Goal: Task Accomplishment & Management: Manage account settings

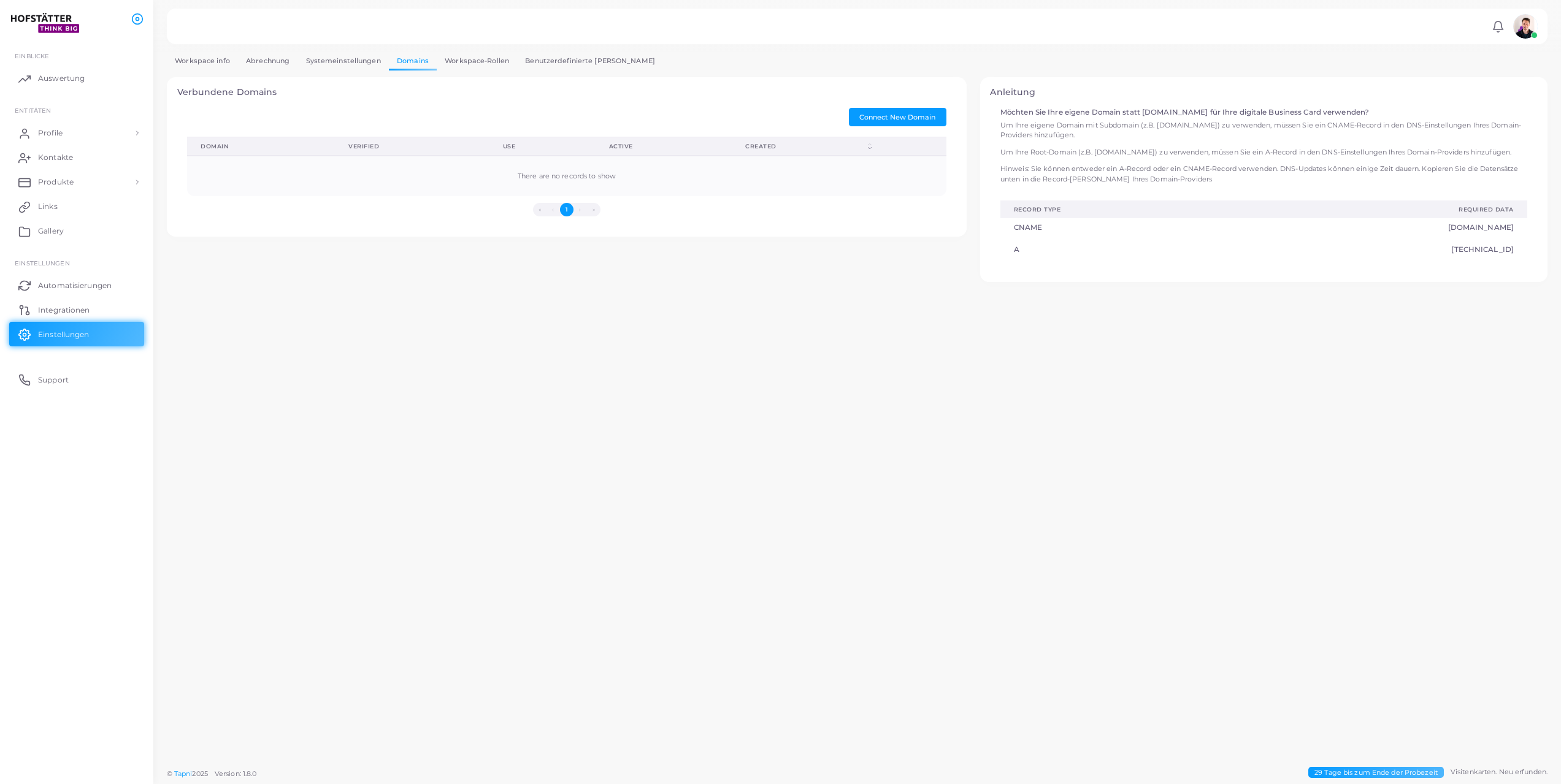
click at [484, 60] on link "Workspace-Rollen" at bounding box center [476, 61] width 80 height 18
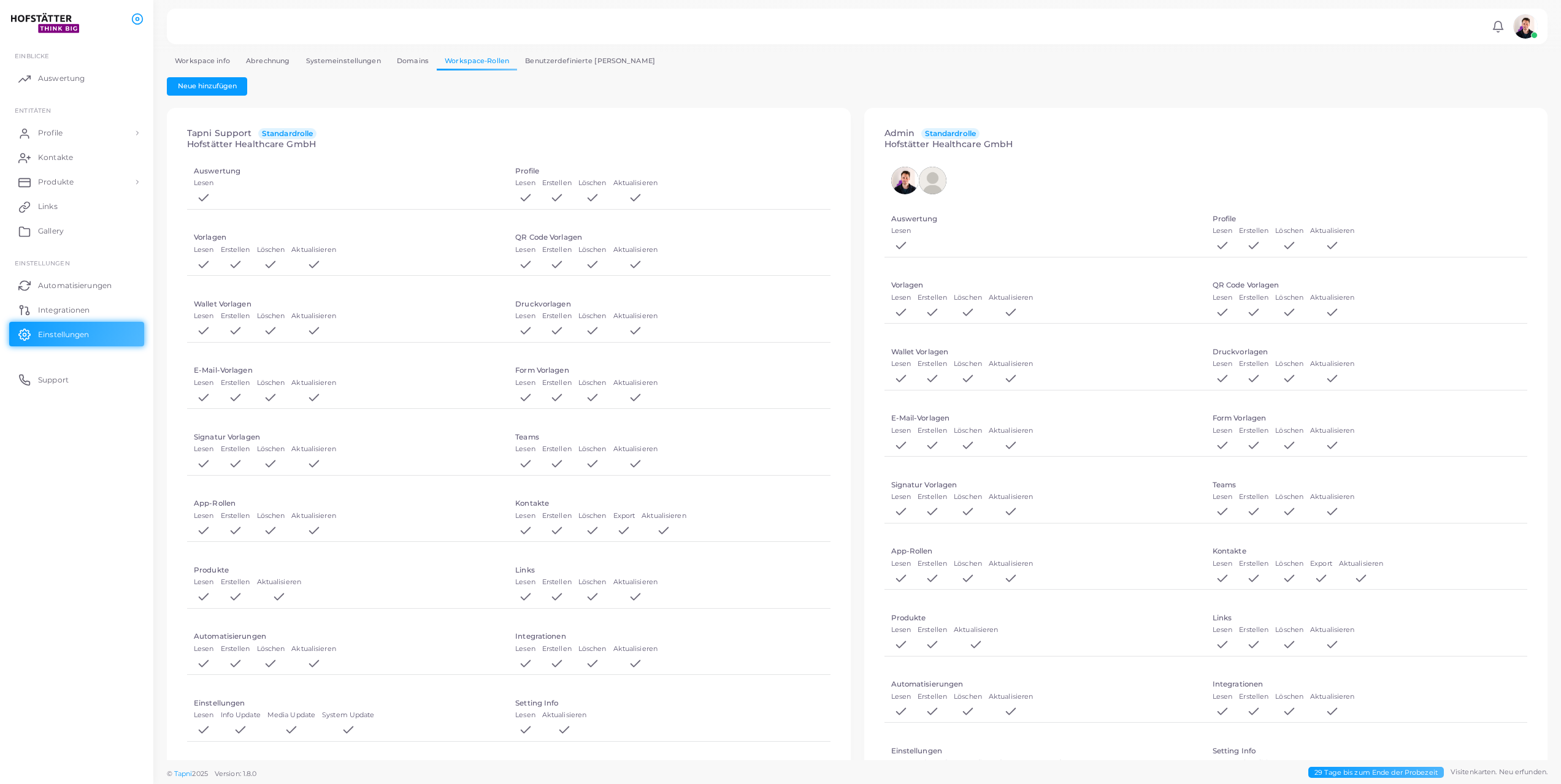
click at [352, 64] on link "Systemeinstellungen" at bounding box center [343, 61] width 91 height 18
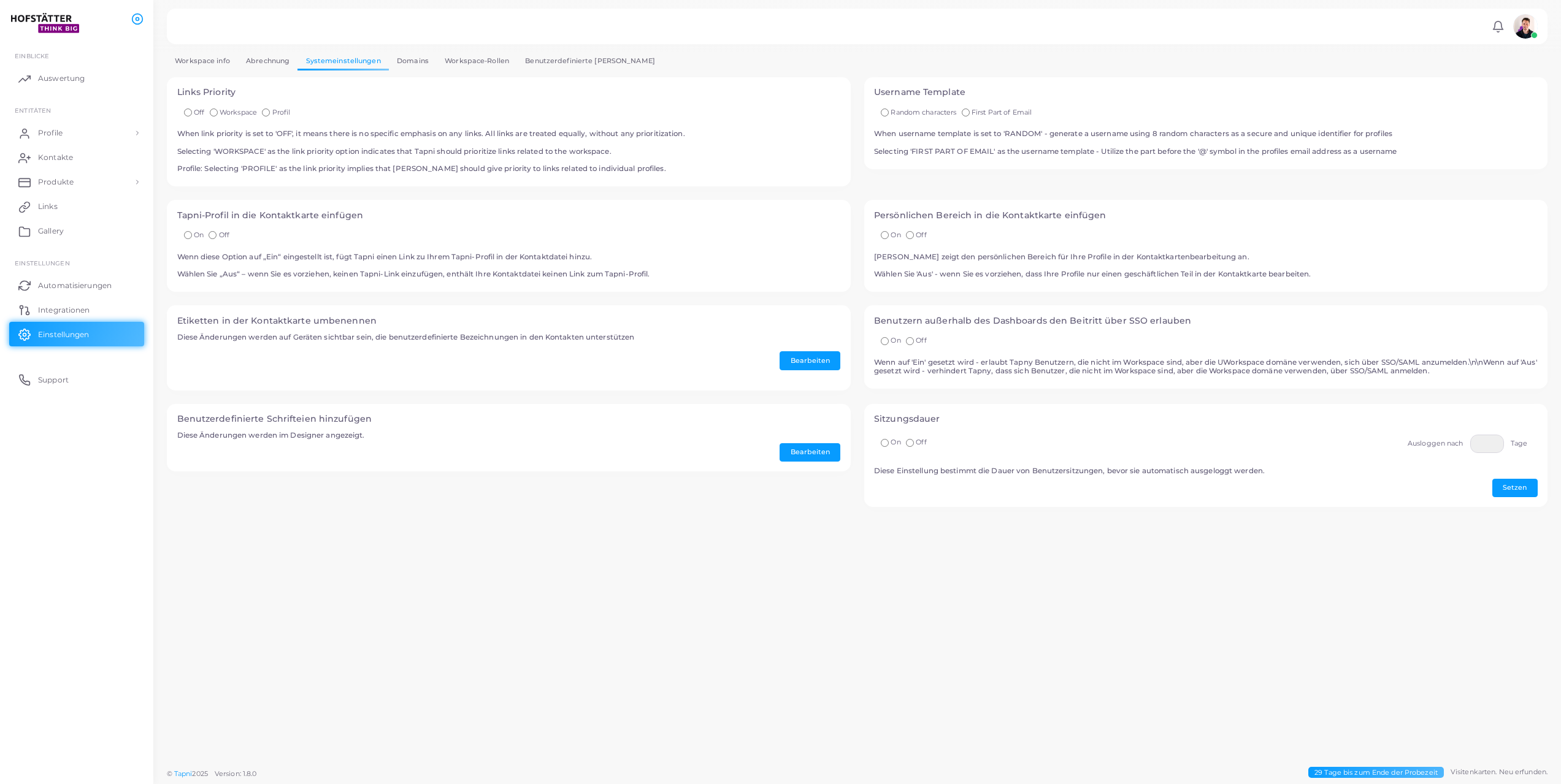
click at [279, 55] on link "Abrechnung" at bounding box center [268, 61] width 60 height 18
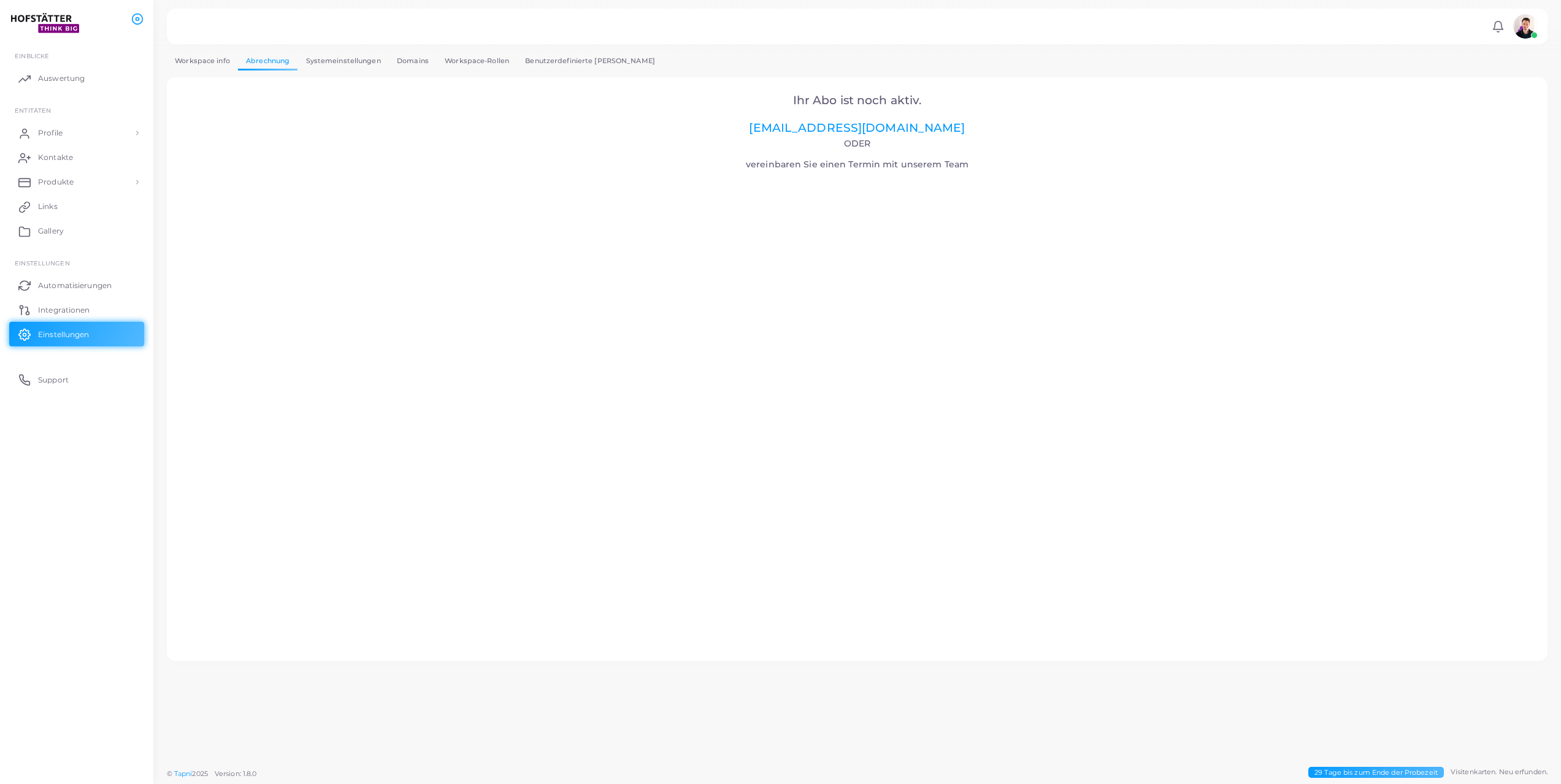
click at [208, 53] on link "Workspace info" at bounding box center [202, 61] width 71 height 18
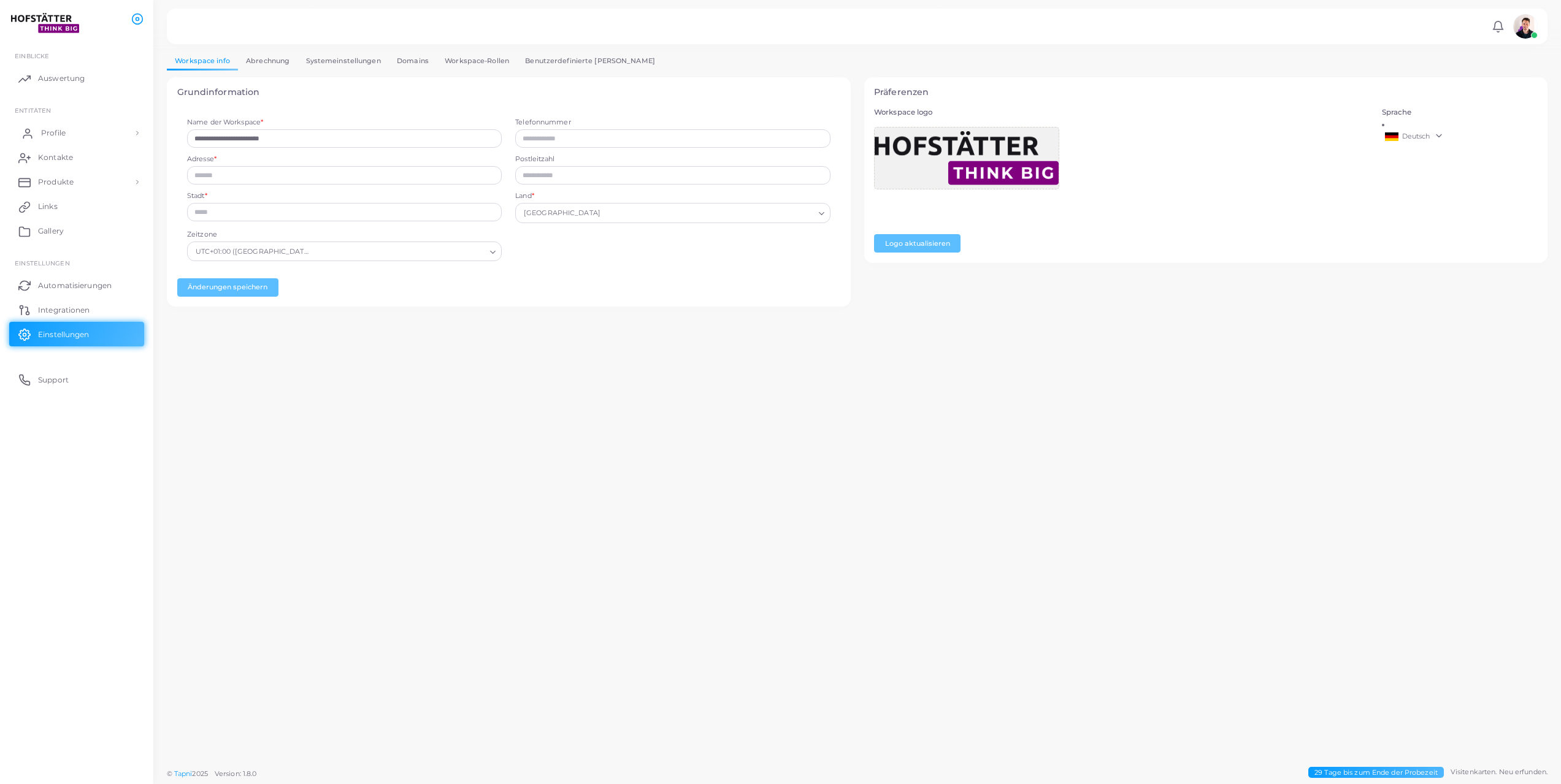
click at [59, 133] on span "Profile" at bounding box center [53, 133] width 25 height 11
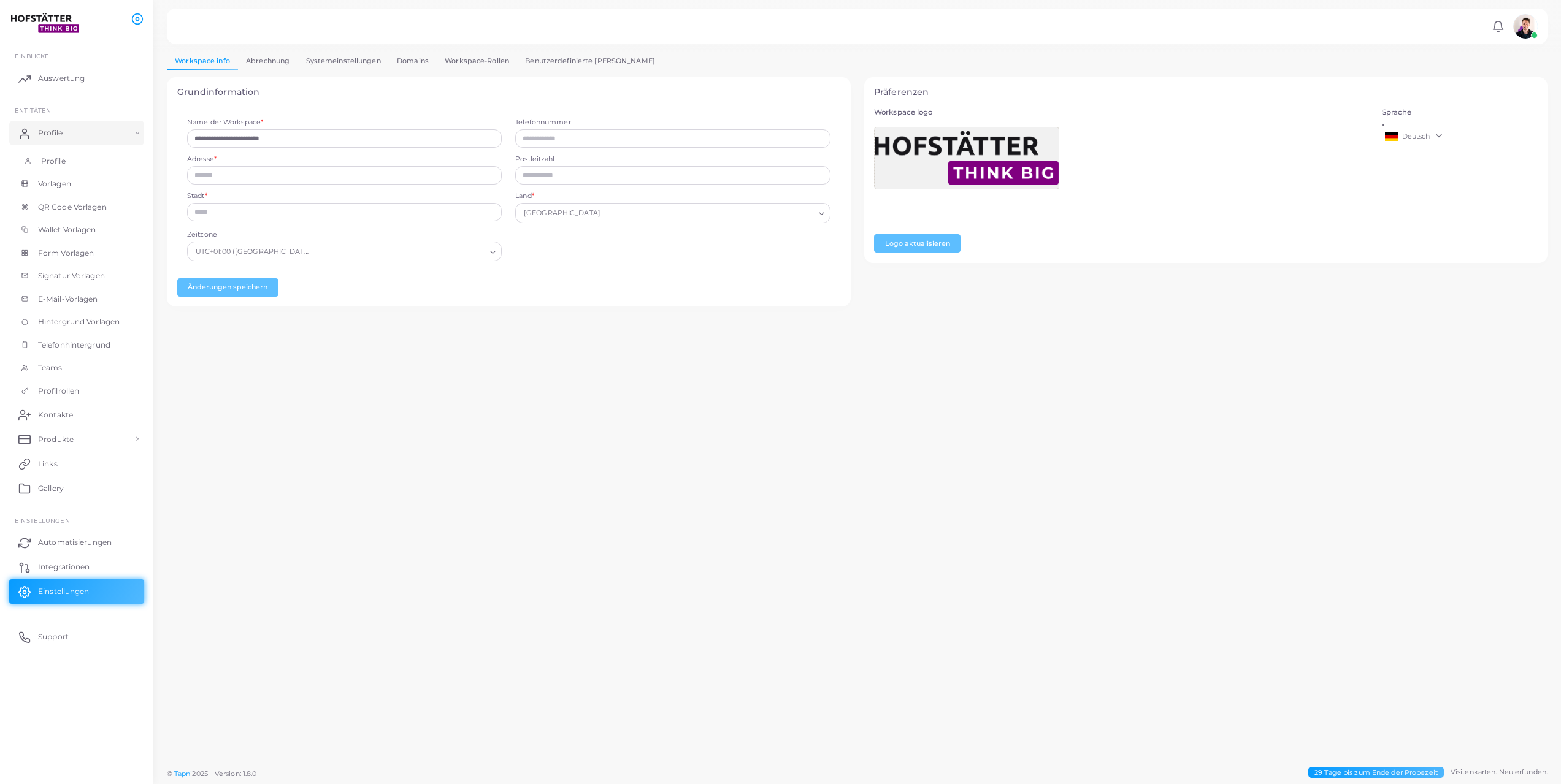
click at [62, 170] on link "Profile" at bounding box center [77, 161] width 135 height 23
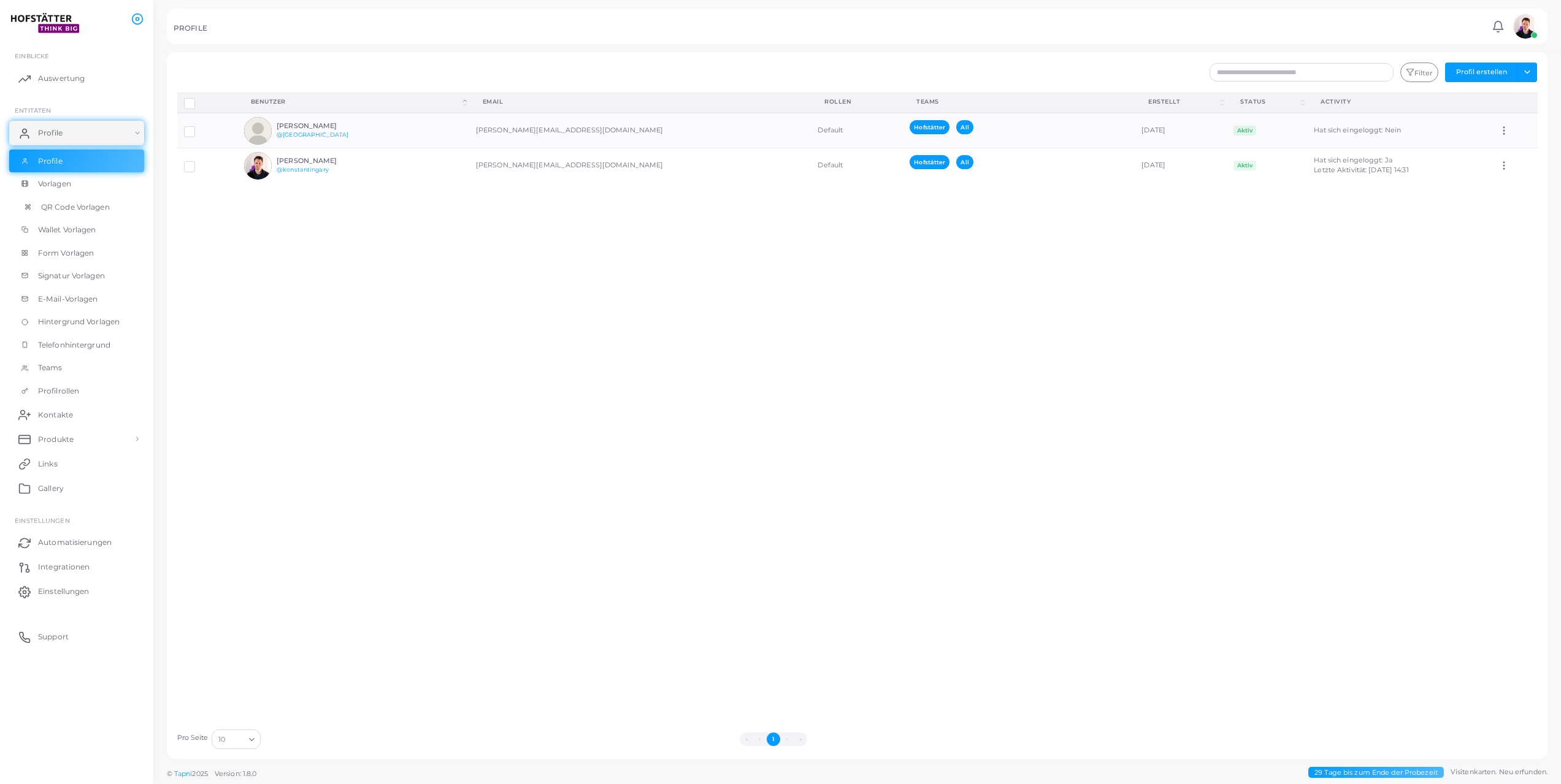
click at [67, 201] on link "QR Code Vorlagen" at bounding box center [77, 207] width 135 height 23
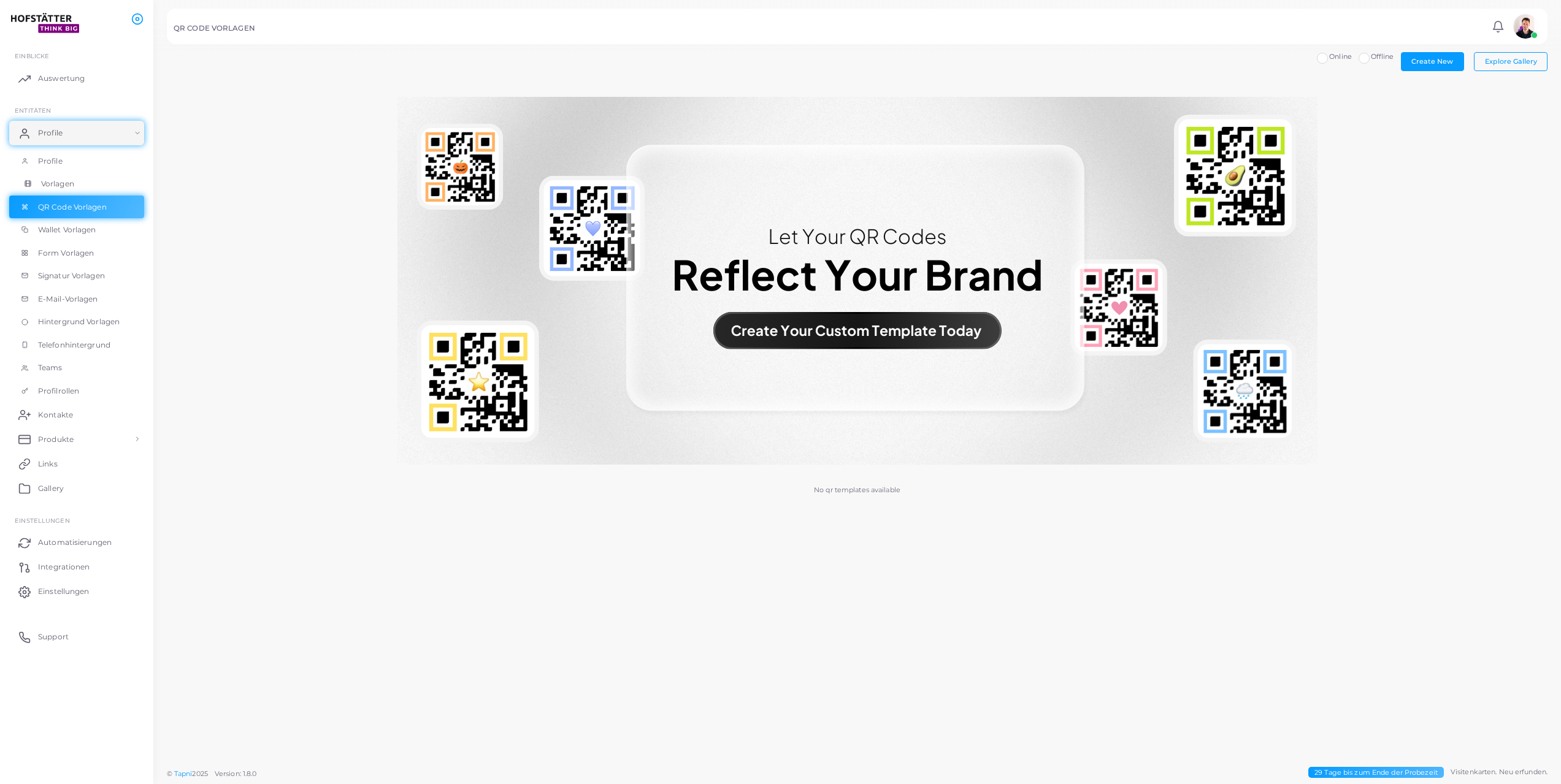
click at [69, 179] on span "Vorlagen" at bounding box center [57, 184] width 33 height 11
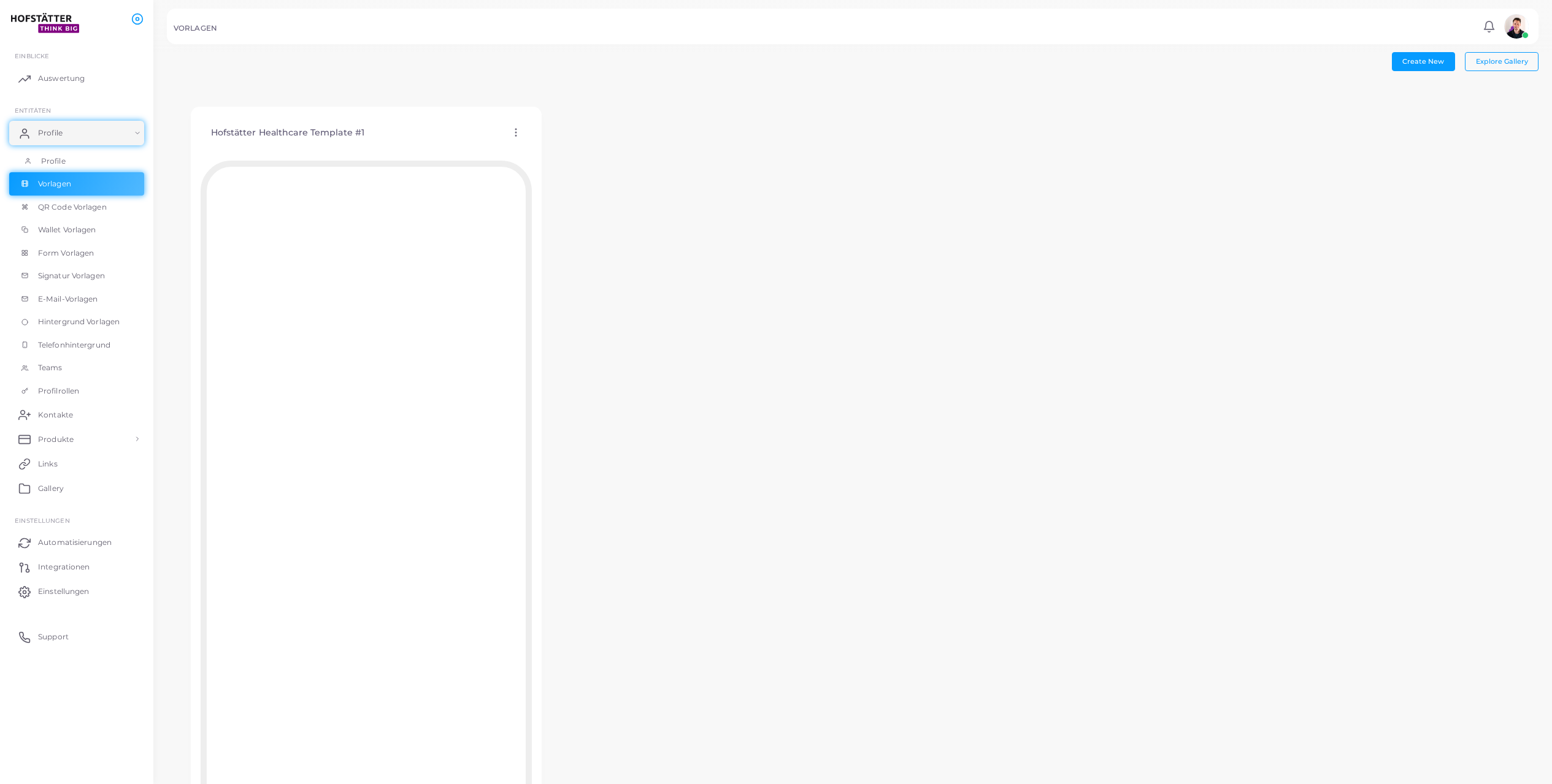
click at [63, 159] on span "Profile" at bounding box center [53, 162] width 25 height 11
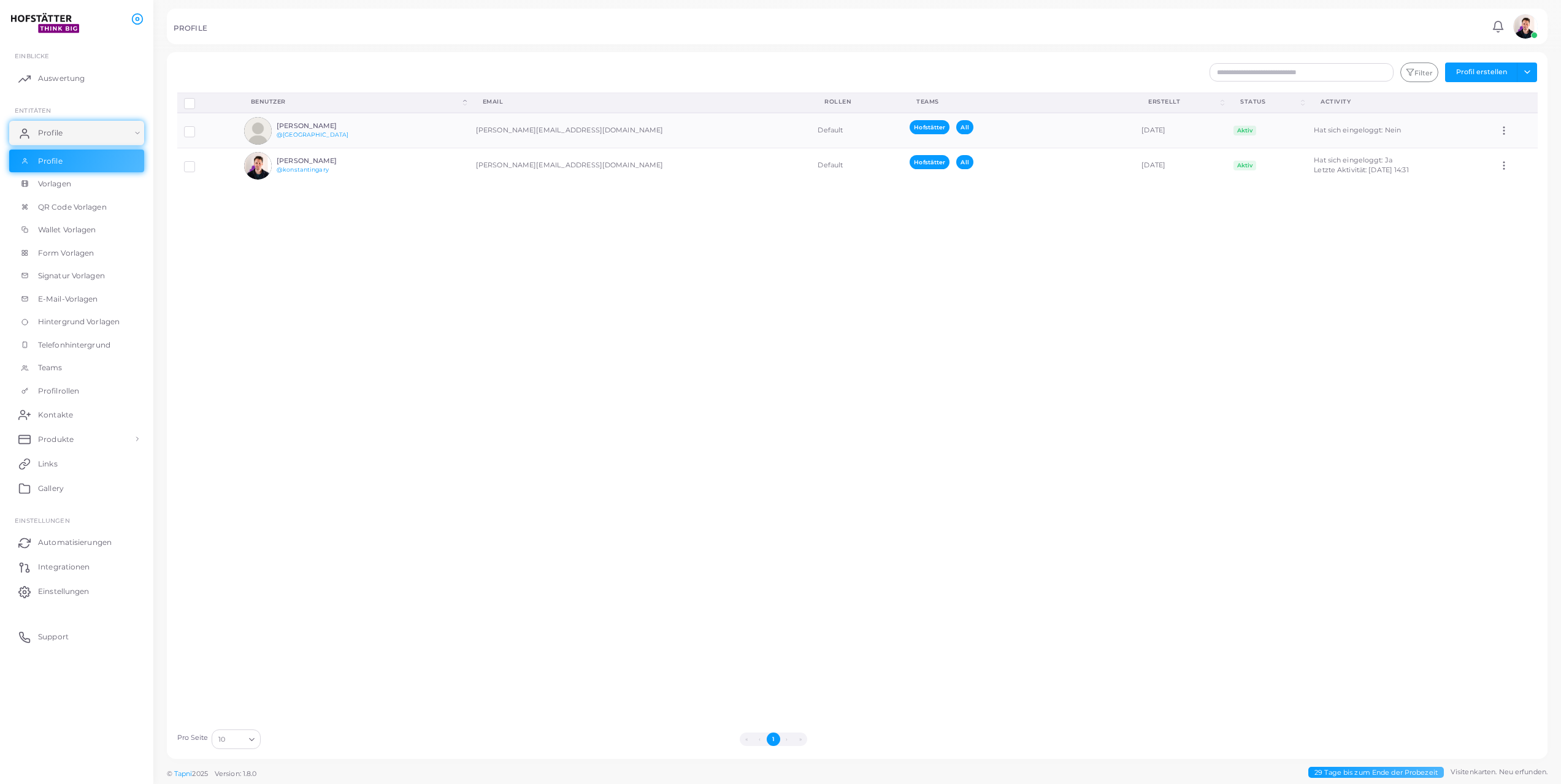
click at [505, 319] on div "Profile trennen Profil löschen Auswahl anzeigen Download QRs Benutzer (Click to…" at bounding box center [857, 408] width 1374 height 630
